Goal: Check status: Check status

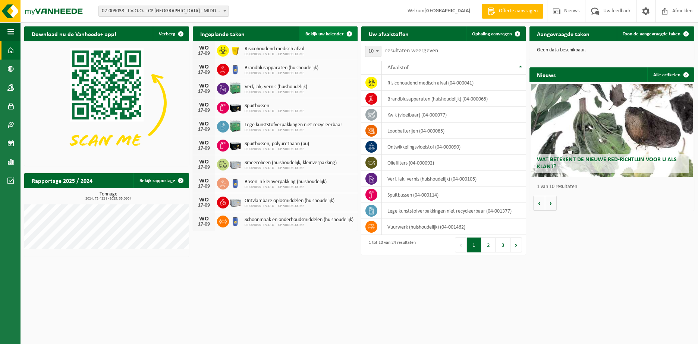
click at [325, 32] on span "Bekijk uw kalender" at bounding box center [324, 34] width 38 height 5
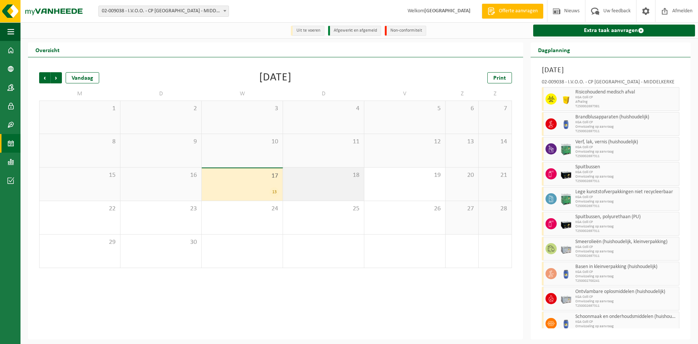
drag, startPoint x: 232, startPoint y: 179, endPoint x: 293, endPoint y: 184, distance: 61.7
click at [232, 179] on span "17" at bounding box center [241, 176] width 73 height 8
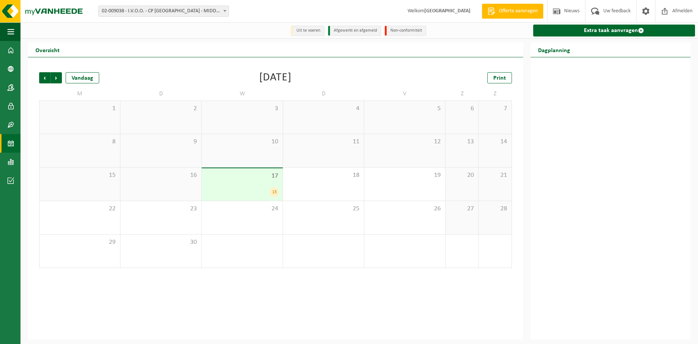
click at [249, 193] on div "13" at bounding box center [241, 192] width 73 height 10
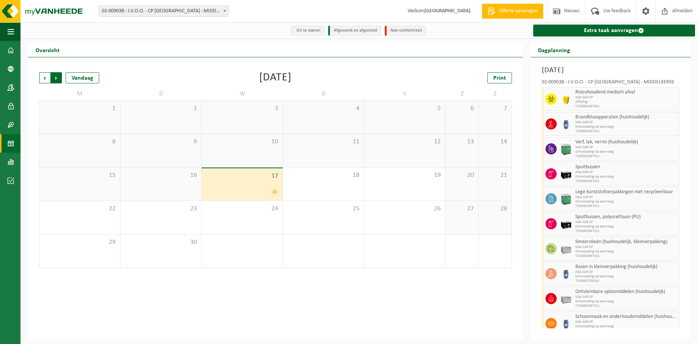
click at [44, 78] on span "Vorige" at bounding box center [44, 77] width 11 height 11
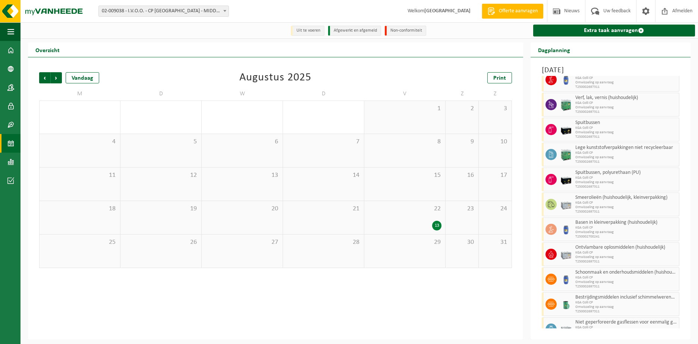
scroll to position [83, 0]
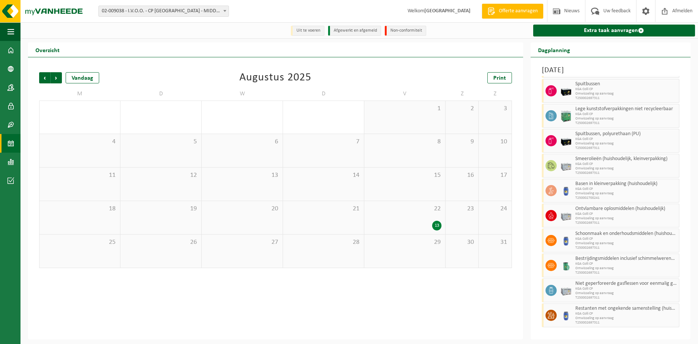
click at [390, 213] on span "22" at bounding box center [404, 209] width 73 height 8
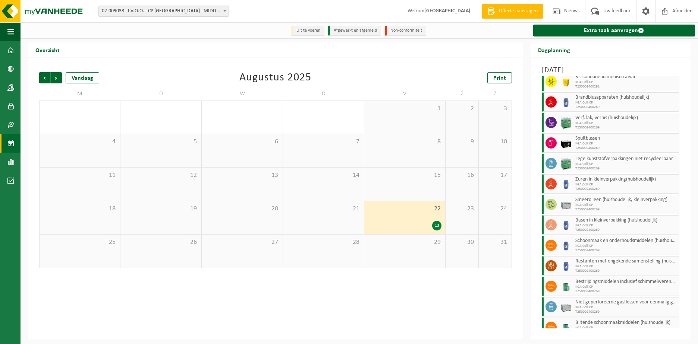
scroll to position [37, 0]
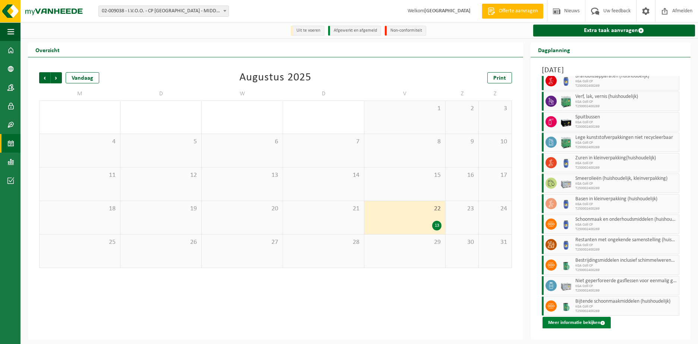
click at [562, 320] on button "Meer informatie bekijken" at bounding box center [576, 323] width 68 height 12
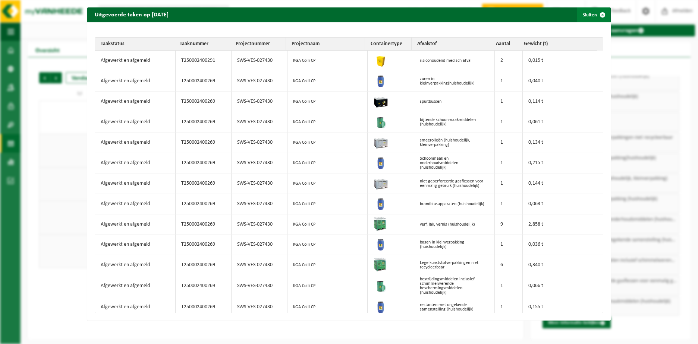
click at [595, 12] on span "button" at bounding box center [602, 14] width 15 height 15
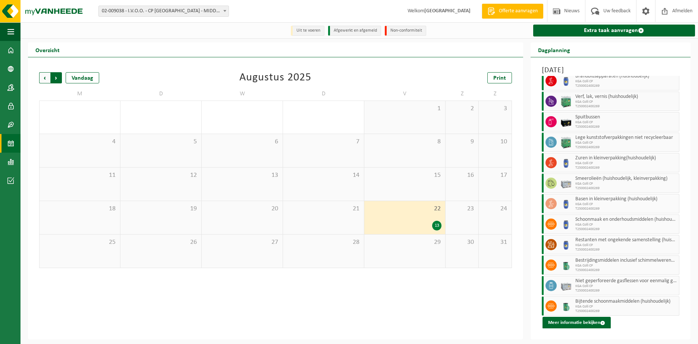
click at [41, 78] on span "Vorige" at bounding box center [44, 77] width 11 height 11
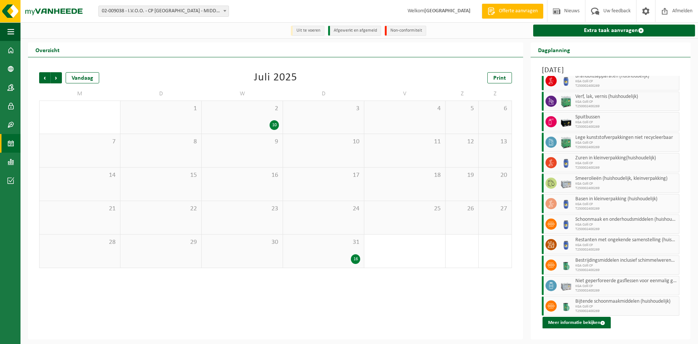
click at [237, 120] on div "2 10" at bounding box center [242, 117] width 81 height 33
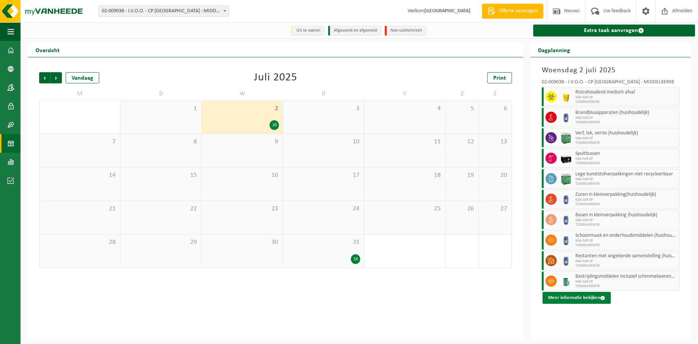
click at [591, 298] on button "Meer informatie bekijken" at bounding box center [576, 298] width 68 height 12
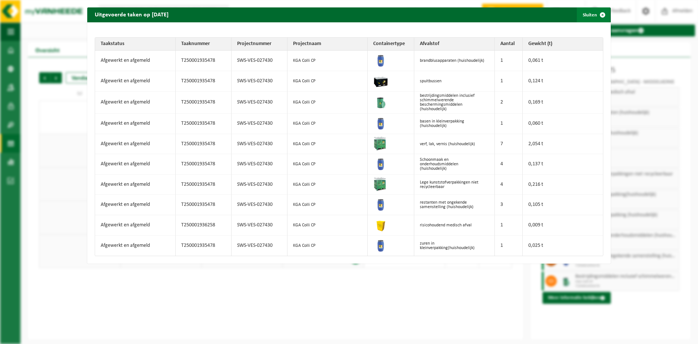
click at [599, 15] on span "button" at bounding box center [602, 14] width 15 height 15
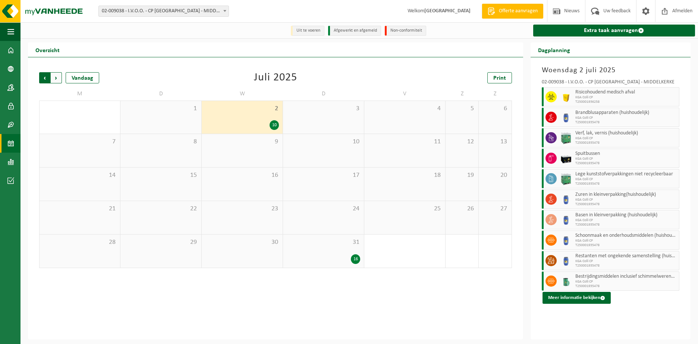
click at [58, 76] on span "Volgende" at bounding box center [56, 77] width 11 height 11
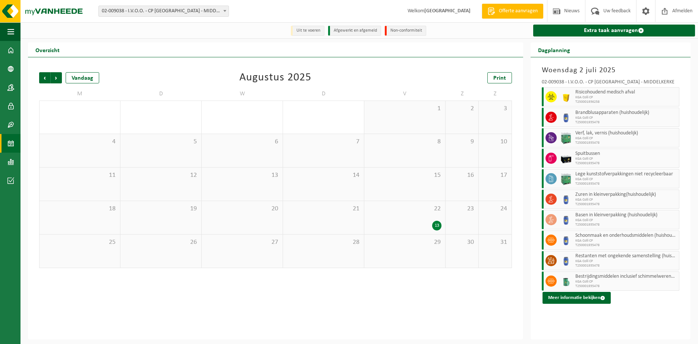
click at [58, 76] on span "Volgende" at bounding box center [56, 77] width 11 height 11
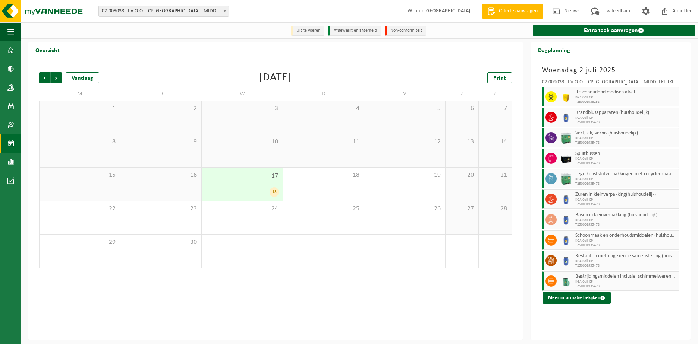
drag, startPoint x: 279, startPoint y: 298, endPoint x: 333, endPoint y: 217, distance: 97.0
click at [280, 298] on div "Vorige Volgende Vandaag [DATE] Print M D W D V Z Z 1 2 3 4 5 6 7 8 9 10 11 12 1…" at bounding box center [275, 198] width 495 height 282
